Goal: Navigation & Orientation: Find specific page/section

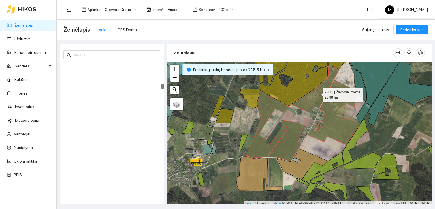
scroll to position [1, 0]
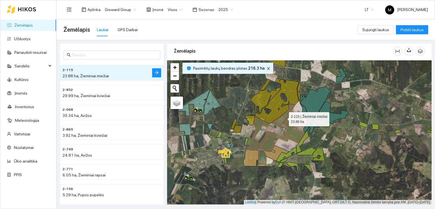
click at [265, 66] on button "button" at bounding box center [268, 68] width 7 height 7
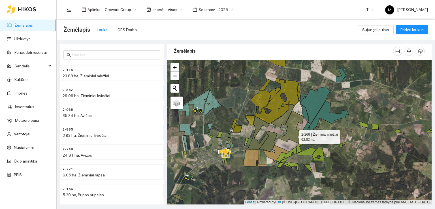
click at [294, 135] on icon at bounding box center [291, 127] width 26 height 32
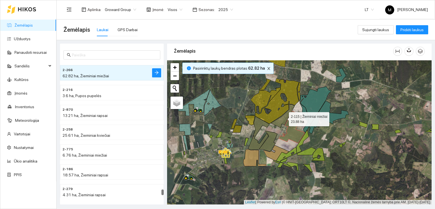
click at [282, 122] on icon at bounding box center [282, 115] width 24 height 23
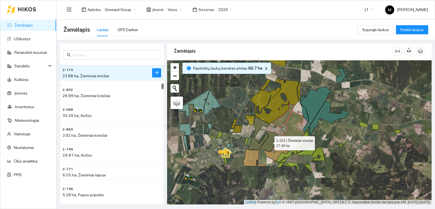
click at [272, 138] on icon at bounding box center [268, 141] width 18 height 21
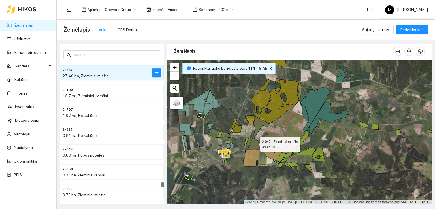
click at [255, 143] on icon at bounding box center [258, 132] width 21 height 33
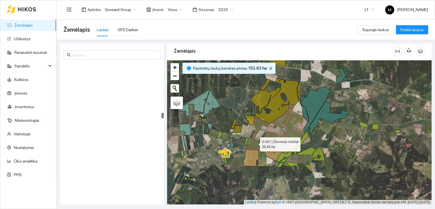
scroll to position [1285, 0]
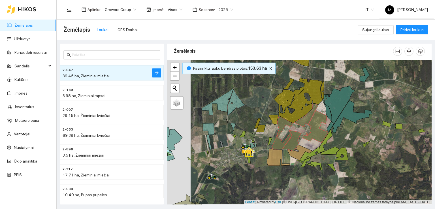
drag, startPoint x: 199, startPoint y: 123, endPoint x: 222, endPoint y: 122, distance: 23.8
click at [222, 122] on div at bounding box center [299, 132] width 264 height 144
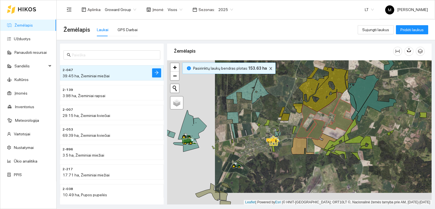
drag, startPoint x: 207, startPoint y: 130, endPoint x: 229, endPoint y: 120, distance: 24.6
click at [229, 120] on div at bounding box center [299, 132] width 264 height 144
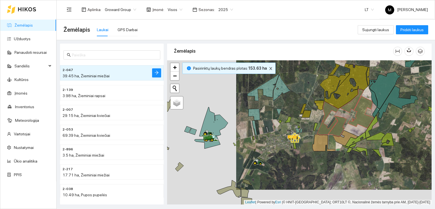
drag, startPoint x: 208, startPoint y: 129, endPoint x: 228, endPoint y: 127, distance: 20.0
click at [228, 127] on div at bounding box center [299, 132] width 264 height 144
click at [188, 129] on icon at bounding box center [187, 129] width 7 height 7
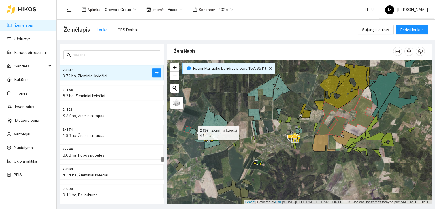
click at [191, 130] on icon at bounding box center [192, 131] width 7 height 7
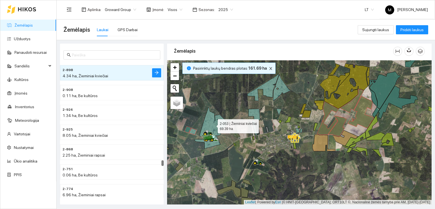
click at [205, 126] on icon at bounding box center [213, 121] width 29 height 29
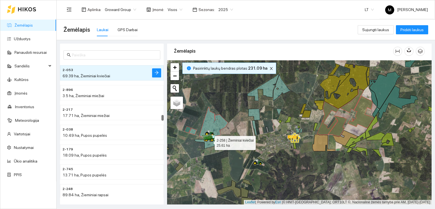
click at [211, 143] on icon at bounding box center [207, 142] width 26 height 13
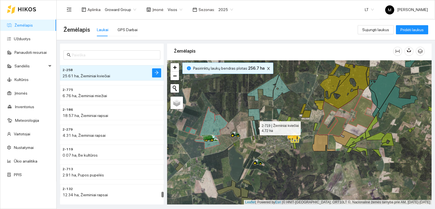
click at [254, 126] on icon at bounding box center [254, 127] width 5 height 15
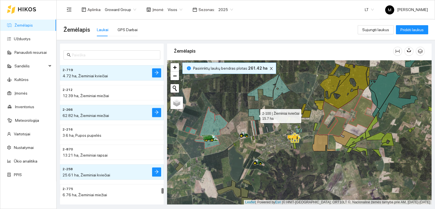
click at [255, 114] on icon at bounding box center [254, 115] width 12 height 12
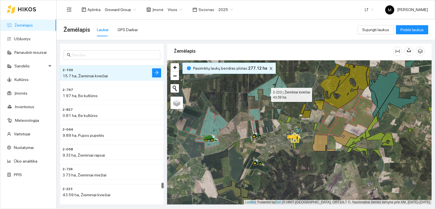
click at [267, 91] on icon at bounding box center [263, 87] width 32 height 27
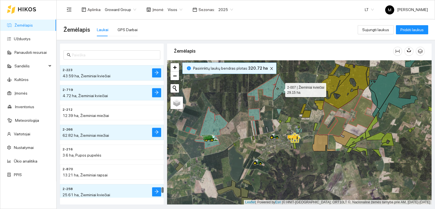
click at [280, 84] on icon at bounding box center [282, 87] width 18 height 26
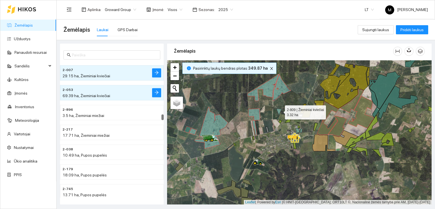
click at [280, 111] on icon at bounding box center [278, 113] width 5 height 11
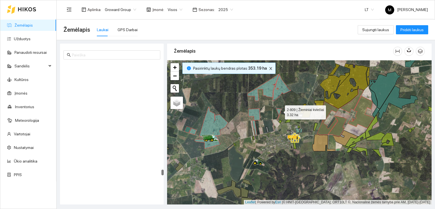
scroll to position [2749, 0]
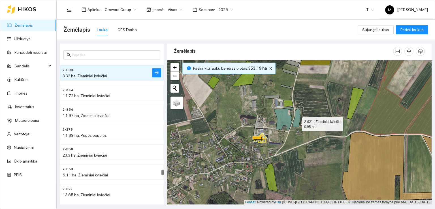
click at [297, 123] on icon at bounding box center [296, 118] width 8 height 18
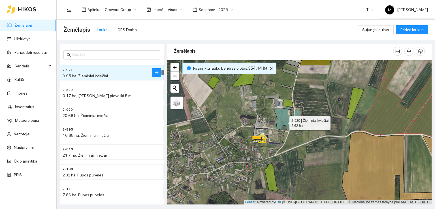
click at [284, 121] on icon at bounding box center [284, 118] width 20 height 23
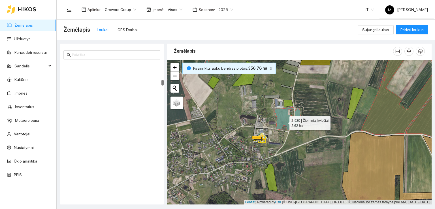
scroll to position [436, 0]
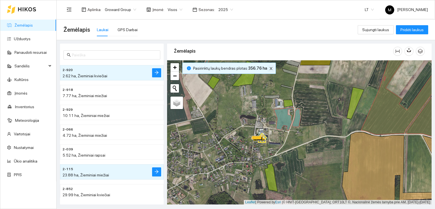
click at [269, 68] on icon "close" at bounding box center [271, 68] width 4 height 4
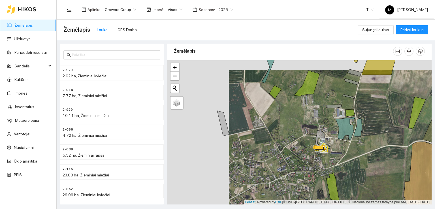
drag, startPoint x: 222, startPoint y: 132, endPoint x: 283, endPoint y: 142, distance: 62.4
click at [283, 142] on div at bounding box center [299, 132] width 264 height 144
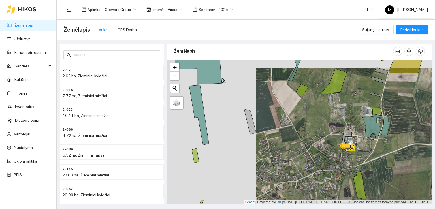
drag, startPoint x: 238, startPoint y: 144, endPoint x: 271, endPoint y: 142, distance: 33.1
click at [276, 142] on div at bounding box center [299, 132] width 264 height 144
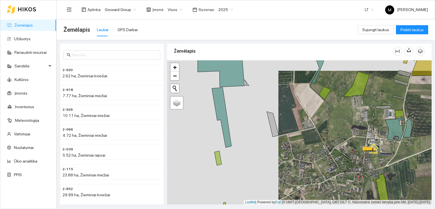
drag, startPoint x: 257, startPoint y: 140, endPoint x: 268, endPoint y: 142, distance: 10.9
click at [266, 142] on div at bounding box center [299, 132] width 264 height 144
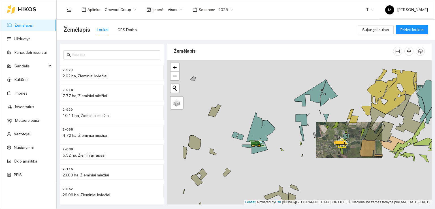
drag, startPoint x: 265, startPoint y: 140, endPoint x: 302, endPoint y: 136, distance: 37.1
click at [301, 136] on div at bounding box center [299, 132] width 264 height 144
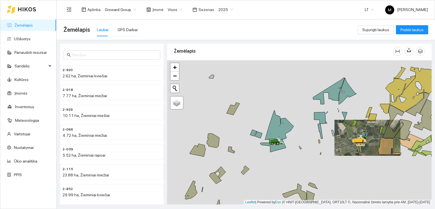
drag, startPoint x: 255, startPoint y: 141, endPoint x: 273, endPoint y: 141, distance: 18.4
click at [273, 141] on div at bounding box center [299, 132] width 264 height 144
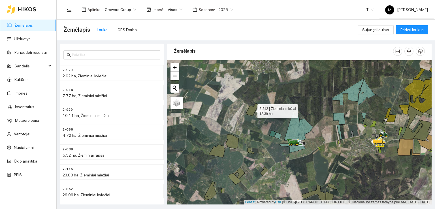
click at [250, 109] on icon at bounding box center [252, 109] width 13 height 12
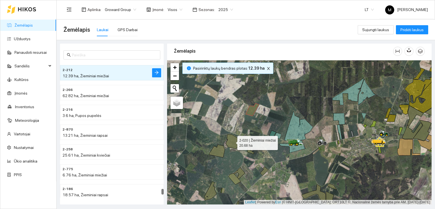
click at [236, 141] on icon at bounding box center [232, 141] width 12 height 14
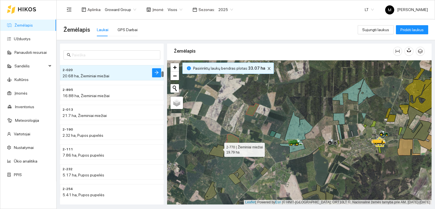
click at [219, 148] on icon at bounding box center [217, 151] width 16 height 13
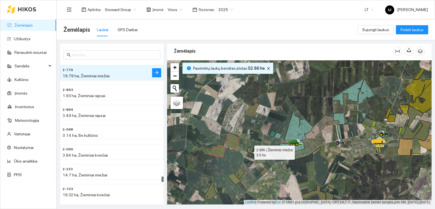
click at [249, 151] on icon at bounding box center [250, 150] width 7 height 7
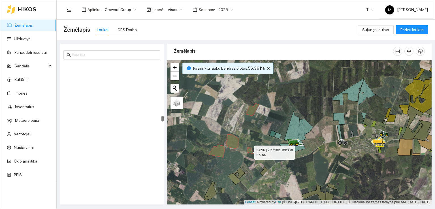
scroll to position [1365, 0]
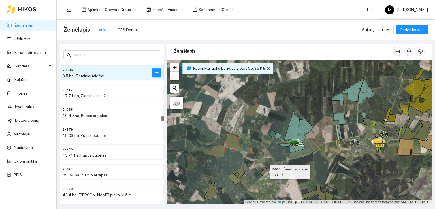
click at [265, 170] on icon at bounding box center [264, 170] width 8 height 9
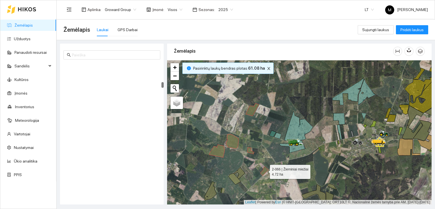
scroll to position [495, 0]
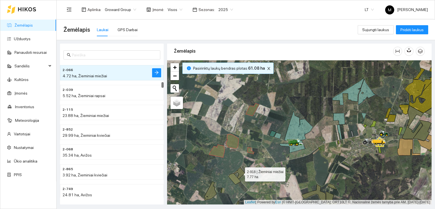
click at [241, 172] on icon at bounding box center [238, 173] width 11 height 12
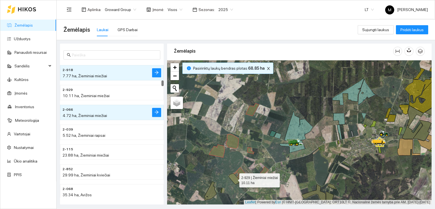
click at [235, 177] on icon at bounding box center [234, 178] width 12 height 11
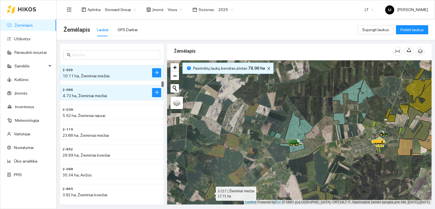
click at [211, 190] on icon at bounding box center [210, 190] width 12 height 19
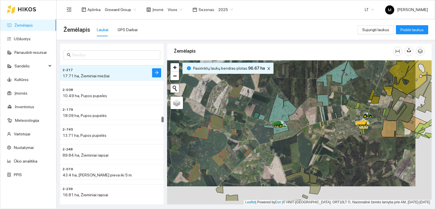
drag, startPoint x: 244, startPoint y: 188, endPoint x: 221, endPoint y: 160, distance: 36.6
click at [222, 162] on div at bounding box center [299, 132] width 264 height 144
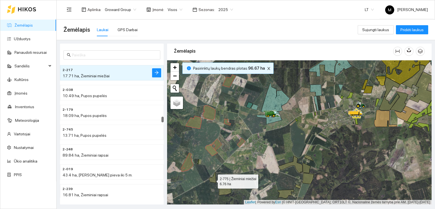
click at [212, 180] on icon at bounding box center [212, 177] width 7 height 11
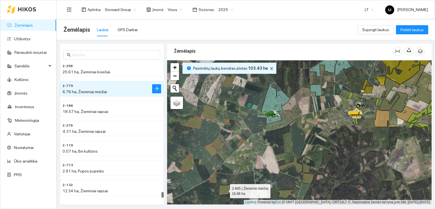
click at [224, 187] on icon at bounding box center [225, 189] width 12 height 10
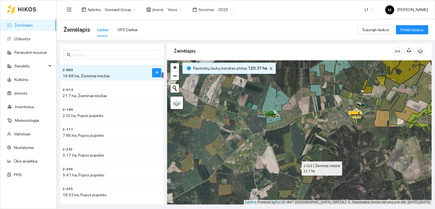
click at [296, 167] on icon at bounding box center [290, 164] width 24 height 17
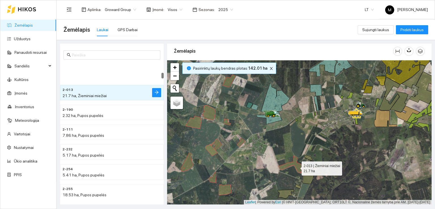
scroll to position [257, 0]
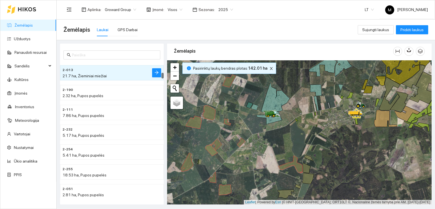
click at [306, 158] on div at bounding box center [299, 132] width 264 height 144
click at [308, 156] on icon at bounding box center [308, 158] width 9 height 6
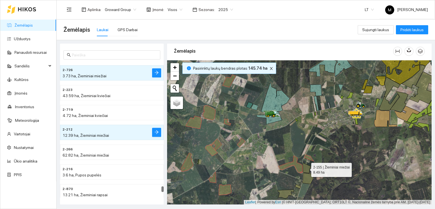
click at [306, 168] on icon at bounding box center [306, 168] width 8 height 10
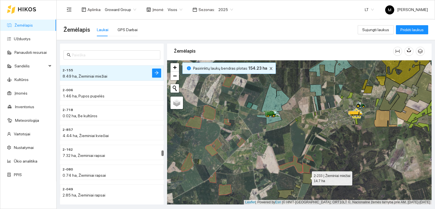
click at [306, 177] on icon at bounding box center [308, 178] width 12 height 11
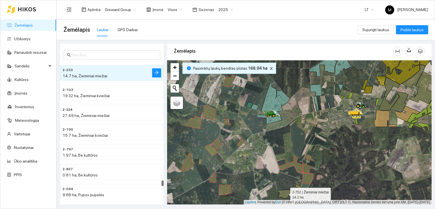
click at [286, 192] on icon at bounding box center [285, 194] width 16 height 9
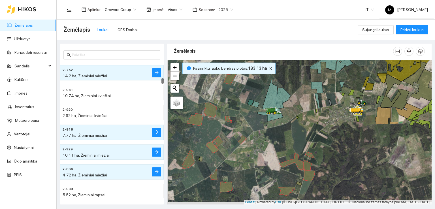
drag, startPoint x: 285, startPoint y: 181, endPoint x: 290, endPoint y: 159, distance: 22.9
click at [290, 159] on div at bounding box center [299, 132] width 264 height 144
